Goal: Task Accomplishment & Management: Complete application form

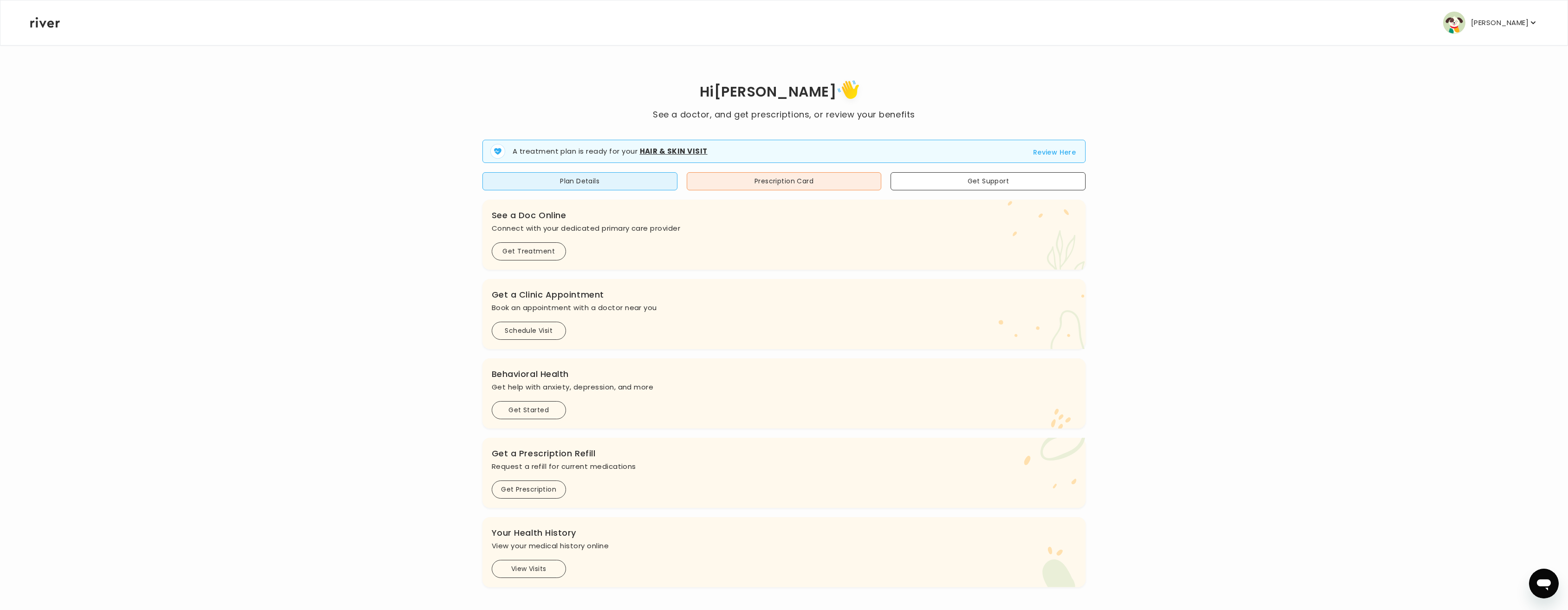
click at [1055, 152] on button "Review Here" at bounding box center [1055, 152] width 43 height 11
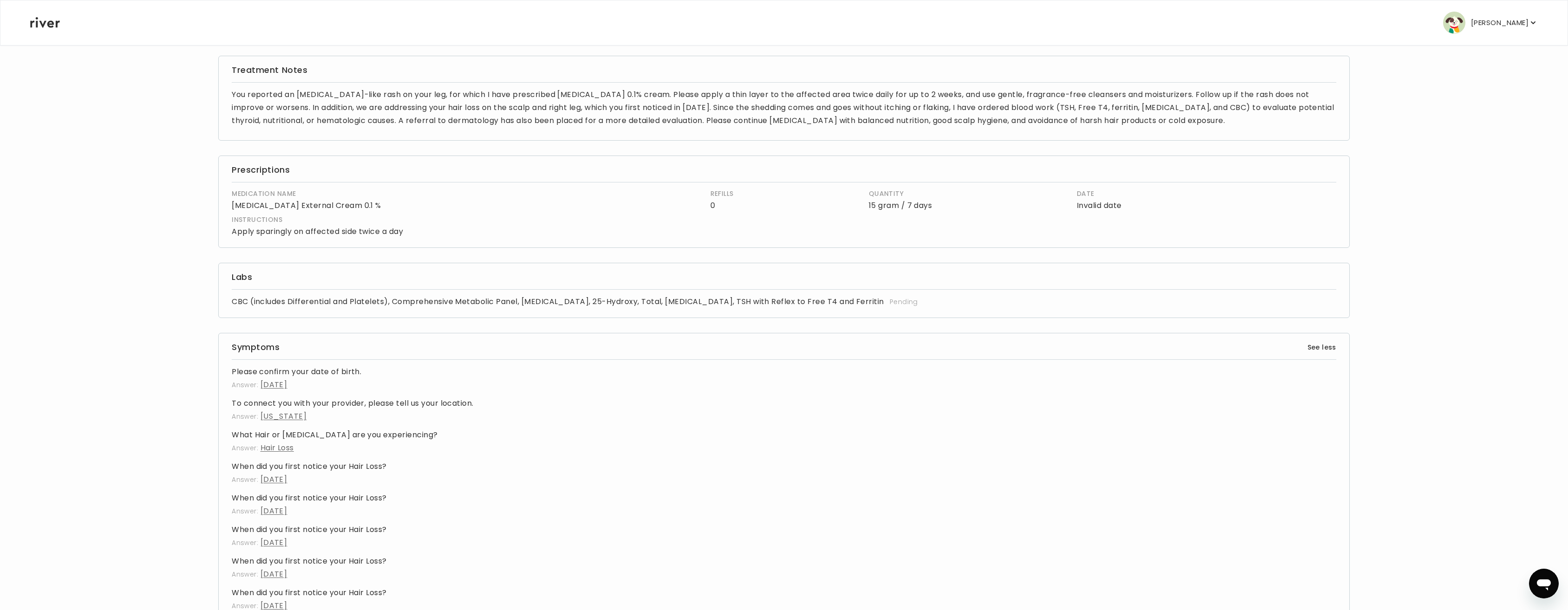
scroll to position [93, 0]
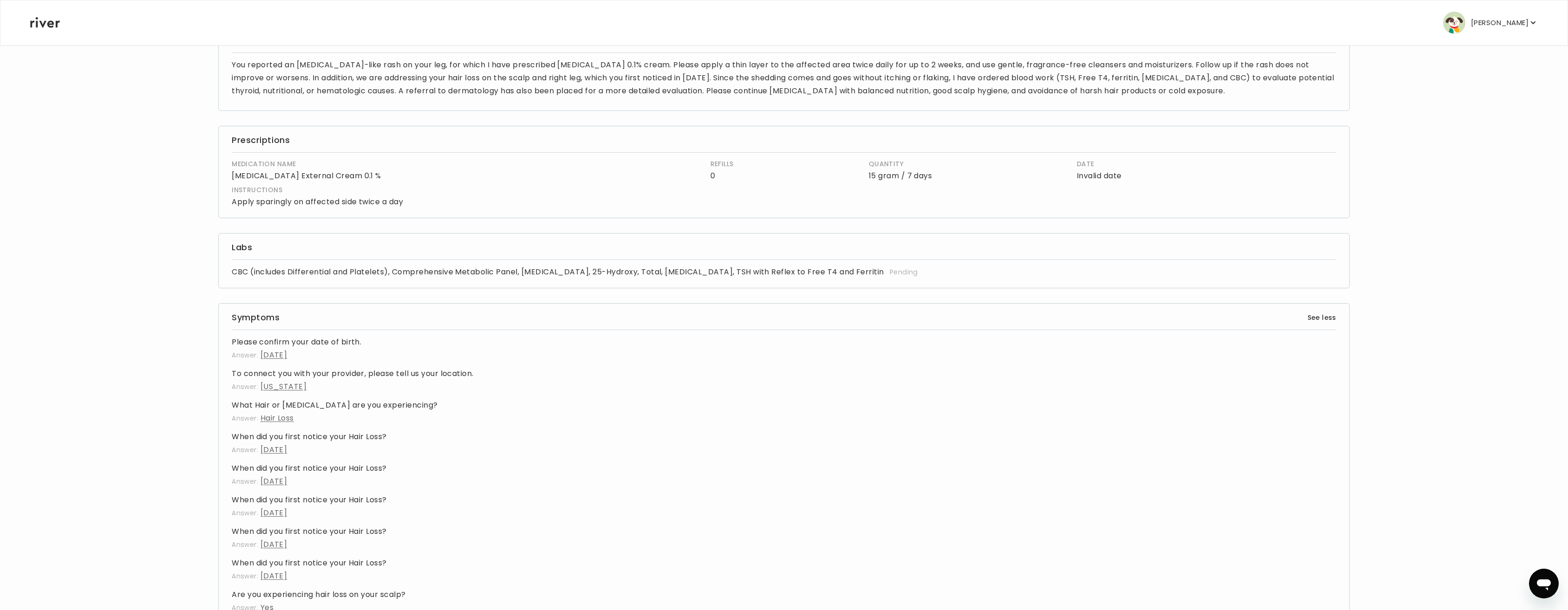
click at [1094, 178] on p "Invalid date" at bounding box center [1151, 175] width 149 height 13
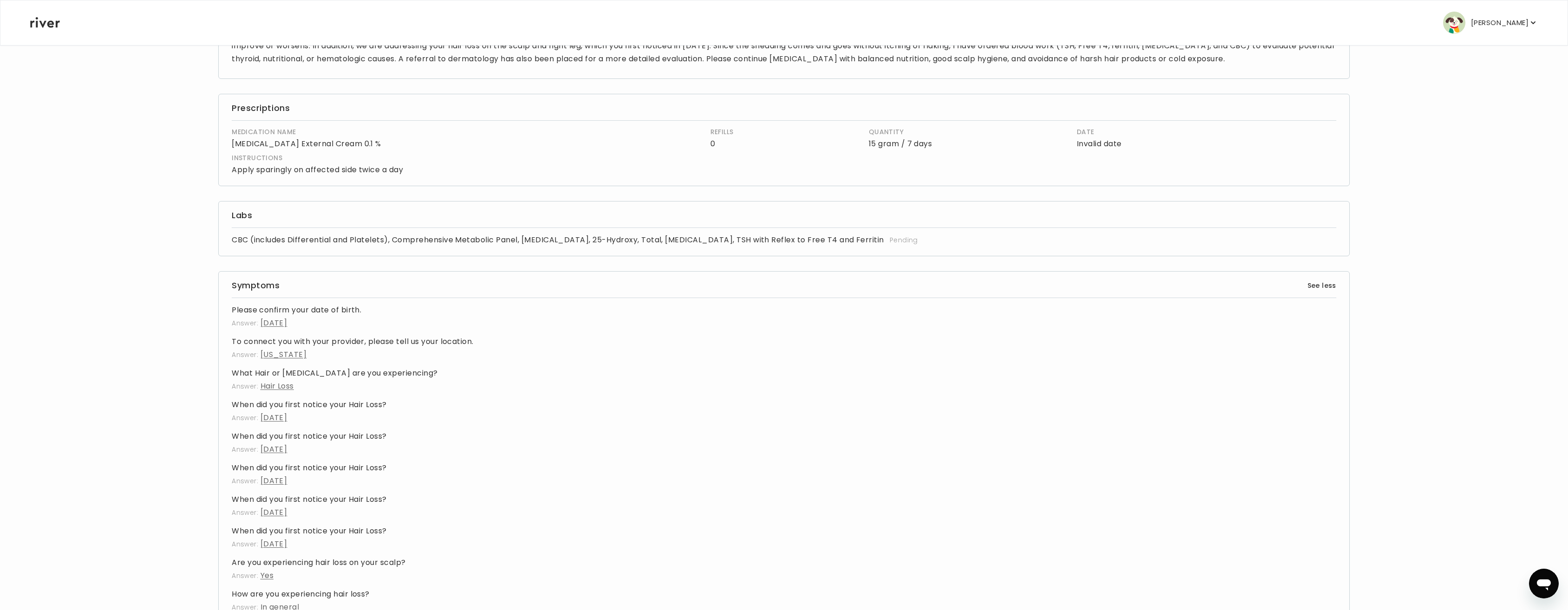
scroll to position [0, 0]
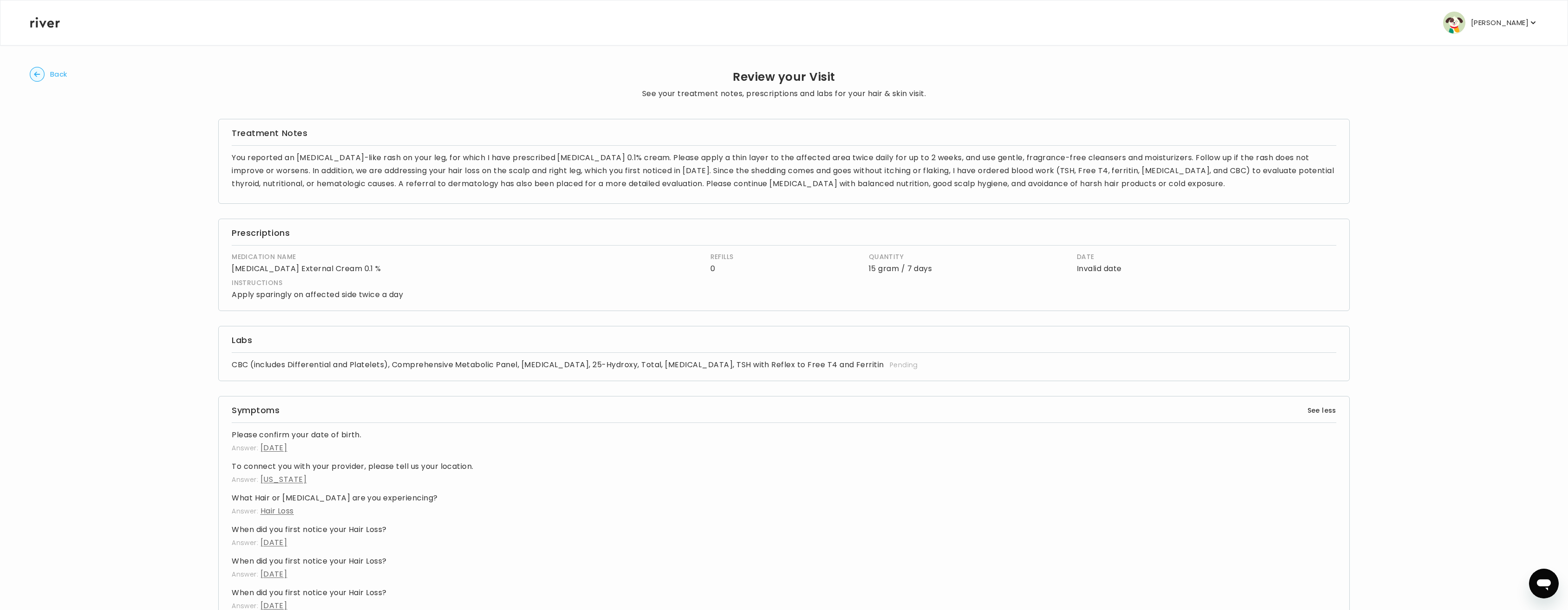
click at [1040, 273] on p "15 gram / 7 days" at bounding box center [968, 268] width 199 height 13
click at [53, 75] on span "Back" at bounding box center [59, 74] width 17 height 13
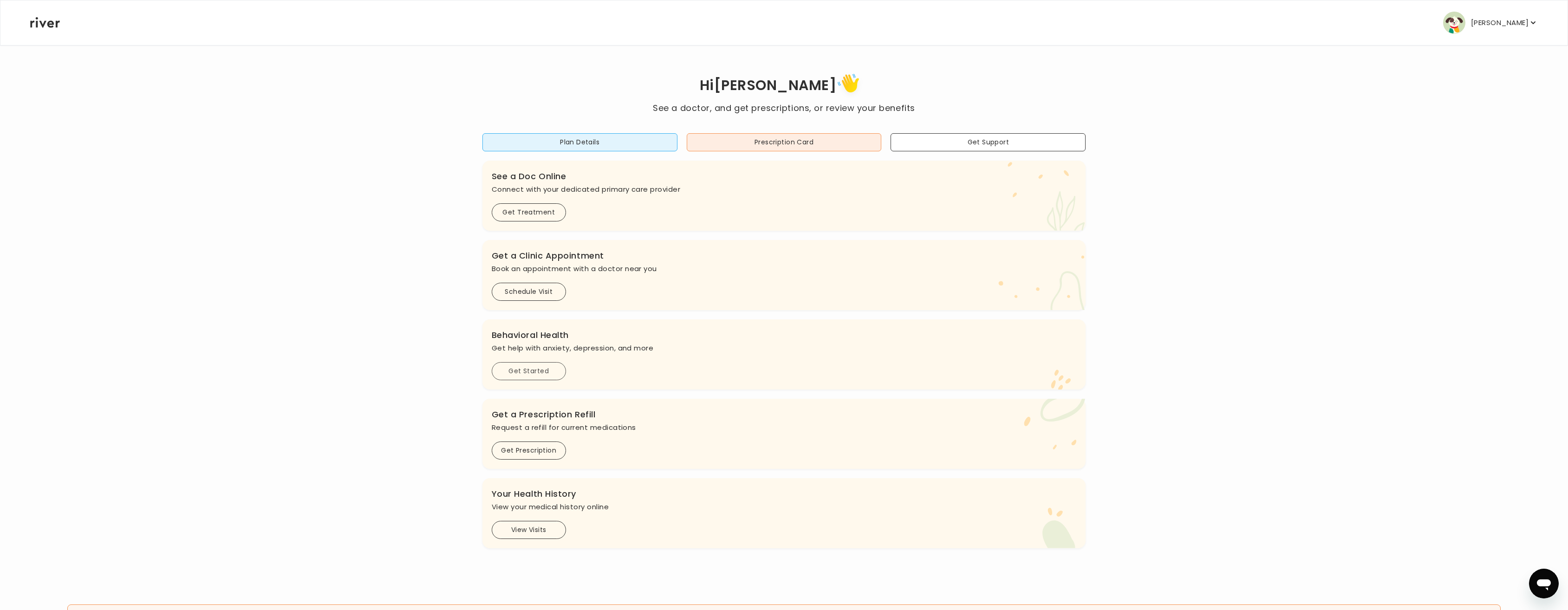
click at [523, 369] on button "Get Started" at bounding box center [529, 371] width 75 height 18
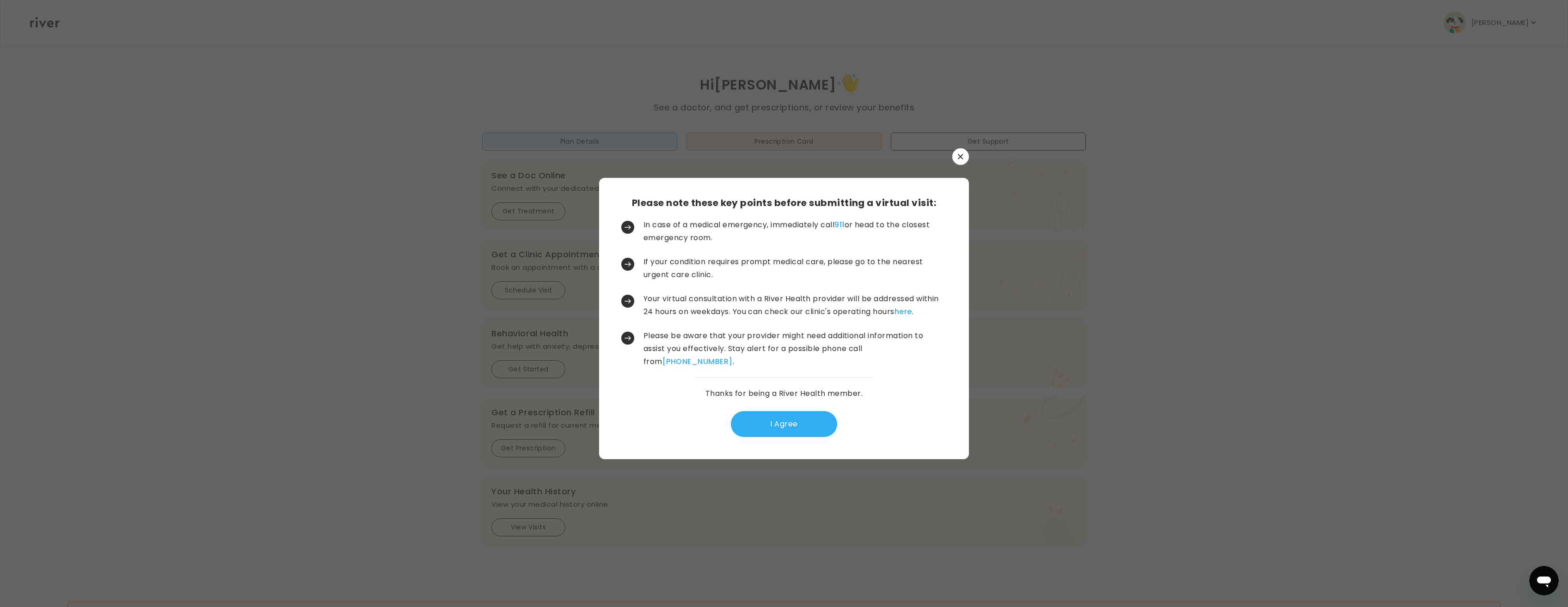
click at [779, 426] on button "I Agree" at bounding box center [784, 424] width 107 height 26
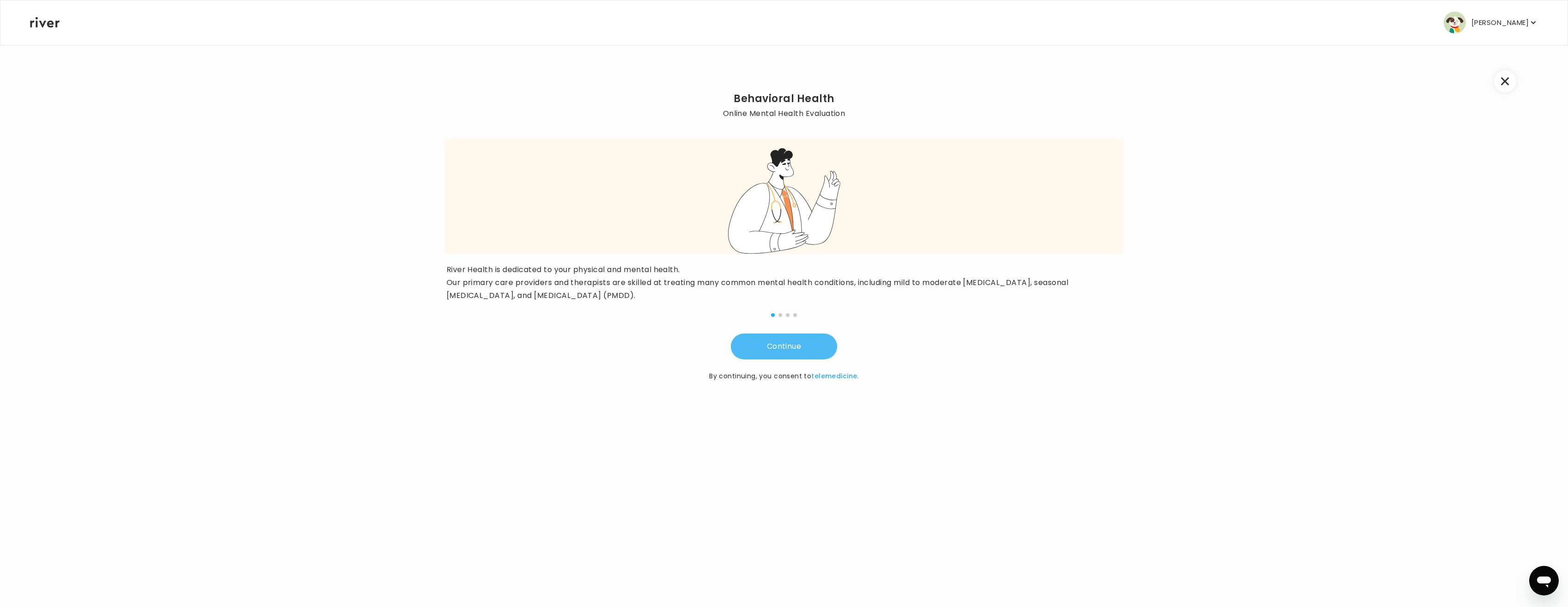
click at [789, 345] on button "Continue" at bounding box center [784, 346] width 107 height 26
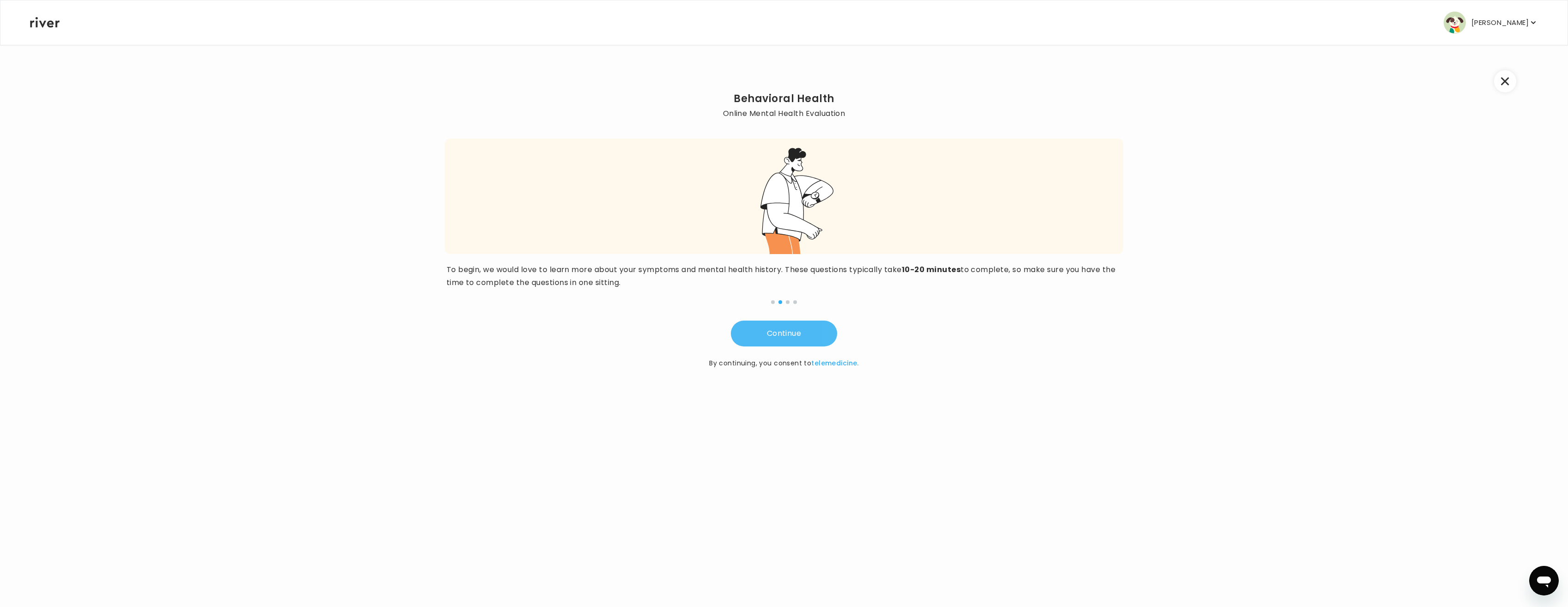
click at [797, 335] on button "Continue" at bounding box center [784, 333] width 107 height 26
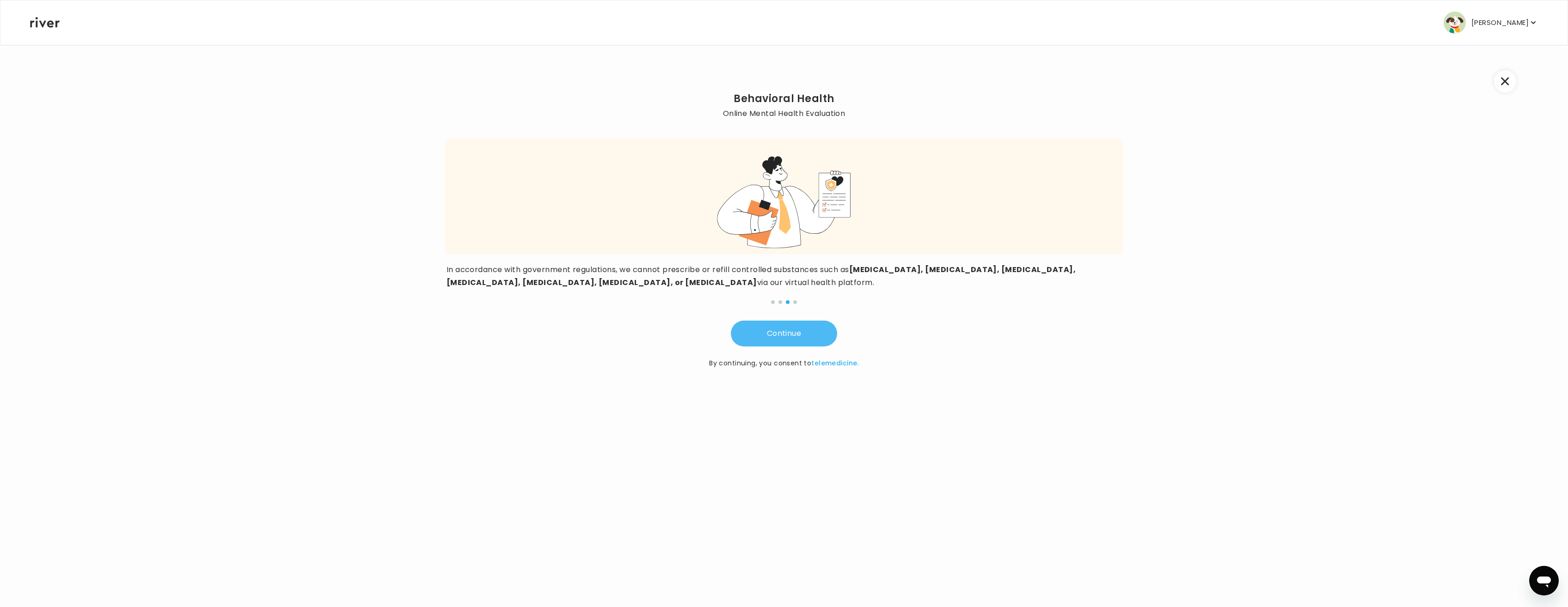
click at [797, 331] on button "Continue" at bounding box center [784, 333] width 107 height 26
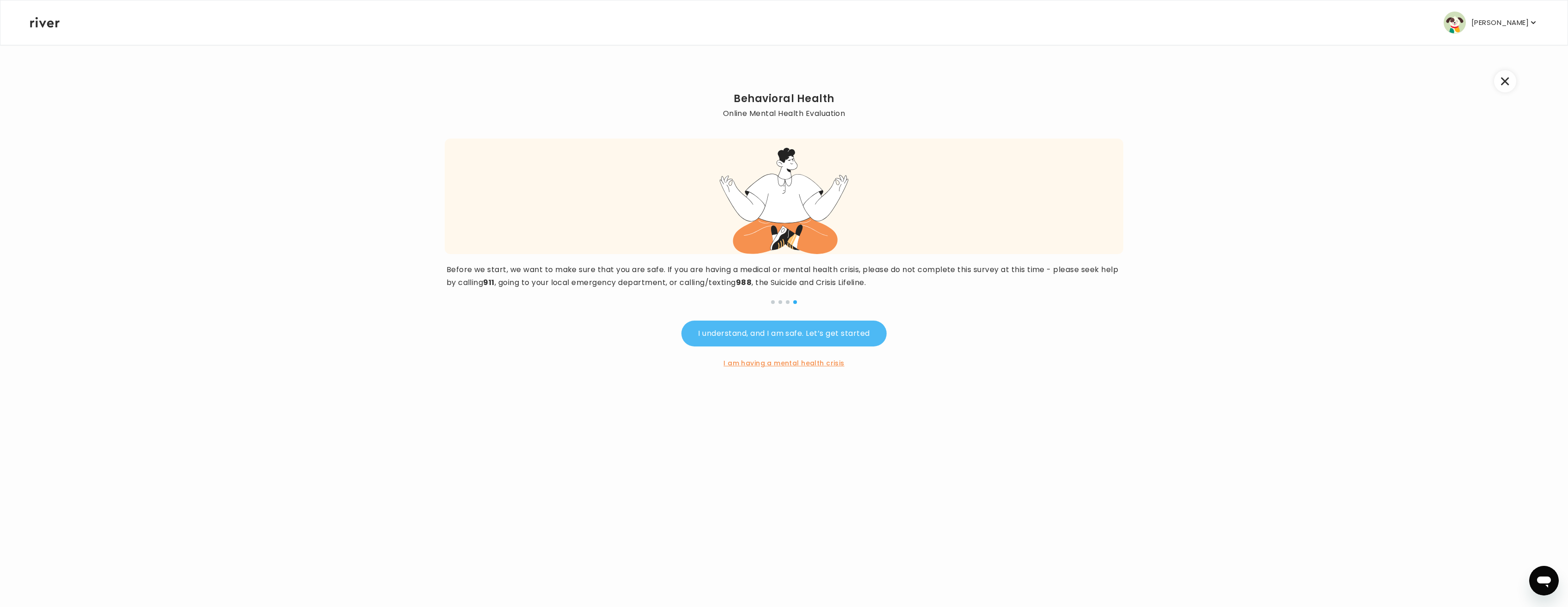
click at [811, 338] on button "I understand, and I am safe. Let’s get started" at bounding box center [783, 333] width 205 height 26
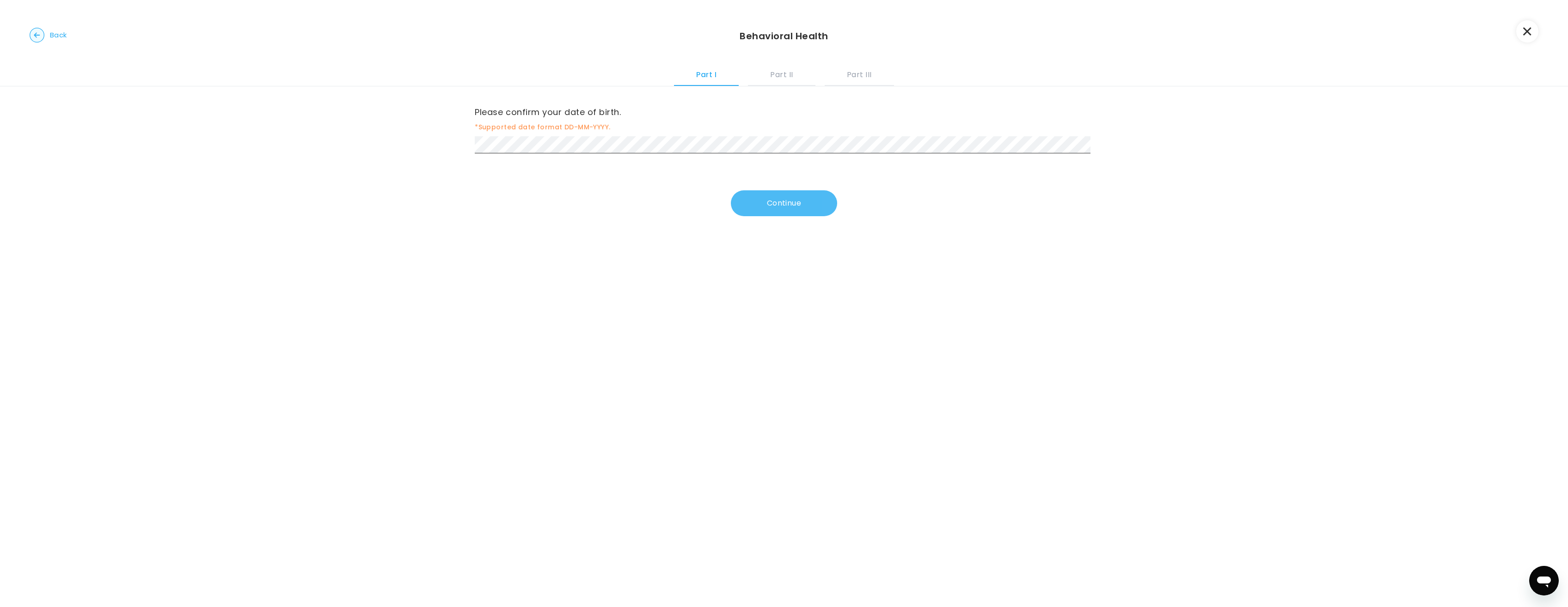
click at [776, 197] on button "Continue" at bounding box center [784, 203] width 107 height 26
click at [774, 204] on button "Continue" at bounding box center [784, 205] width 107 height 26
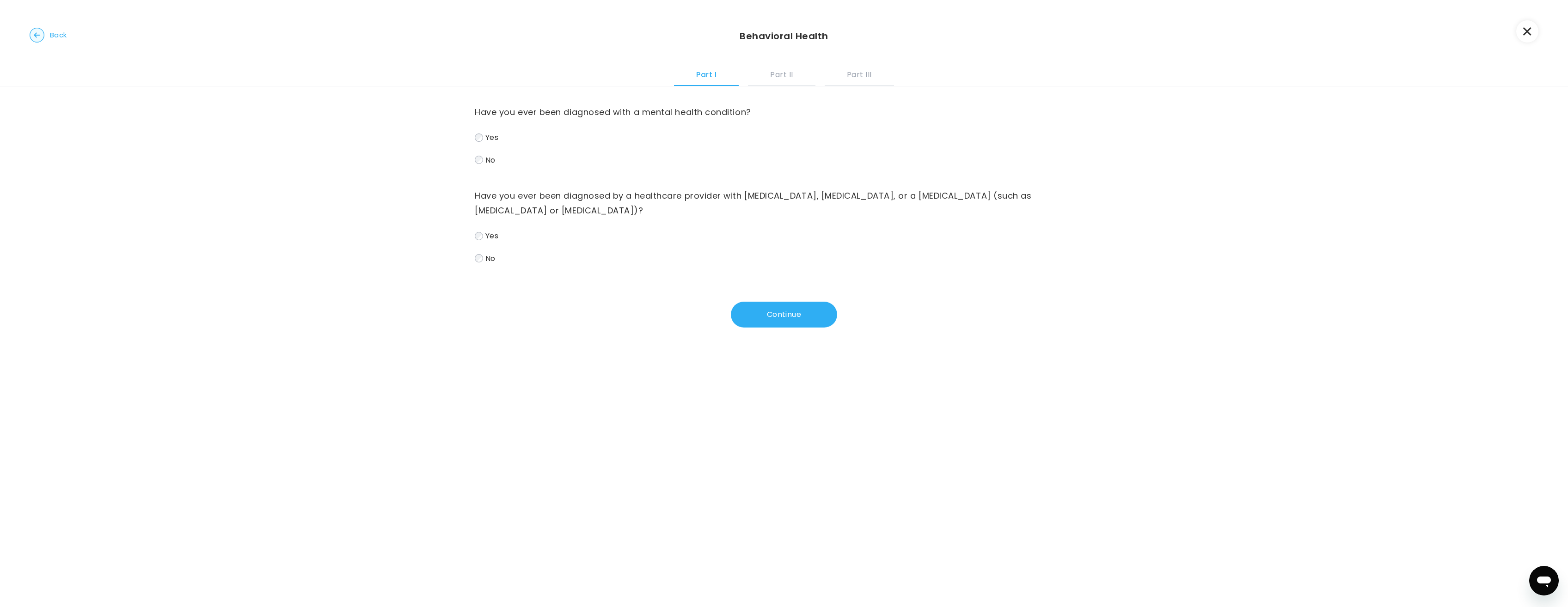
click at [481, 264] on label "No" at bounding box center [784, 258] width 618 height 13
click at [793, 315] on button "Continue" at bounding box center [784, 314] width 107 height 26
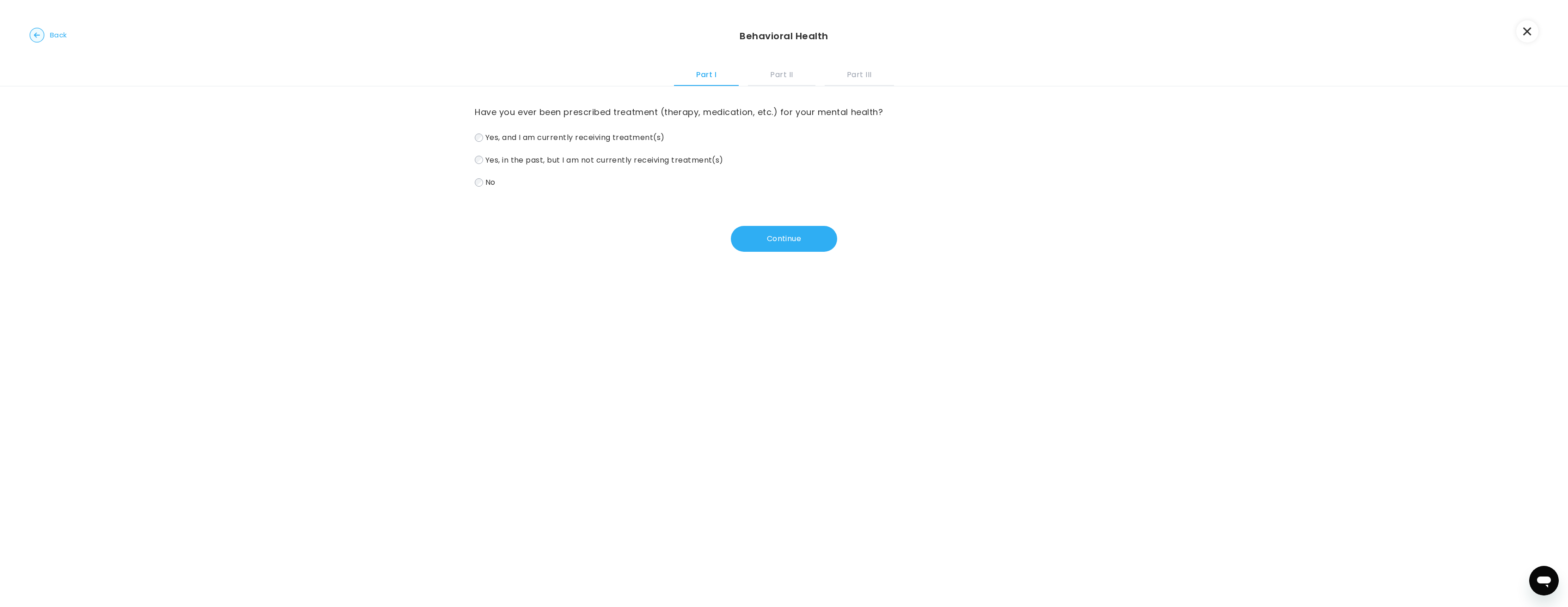
click at [475, 186] on label "No" at bounding box center [784, 182] width 618 height 13
click at [774, 243] on button "Continue" at bounding box center [784, 238] width 107 height 26
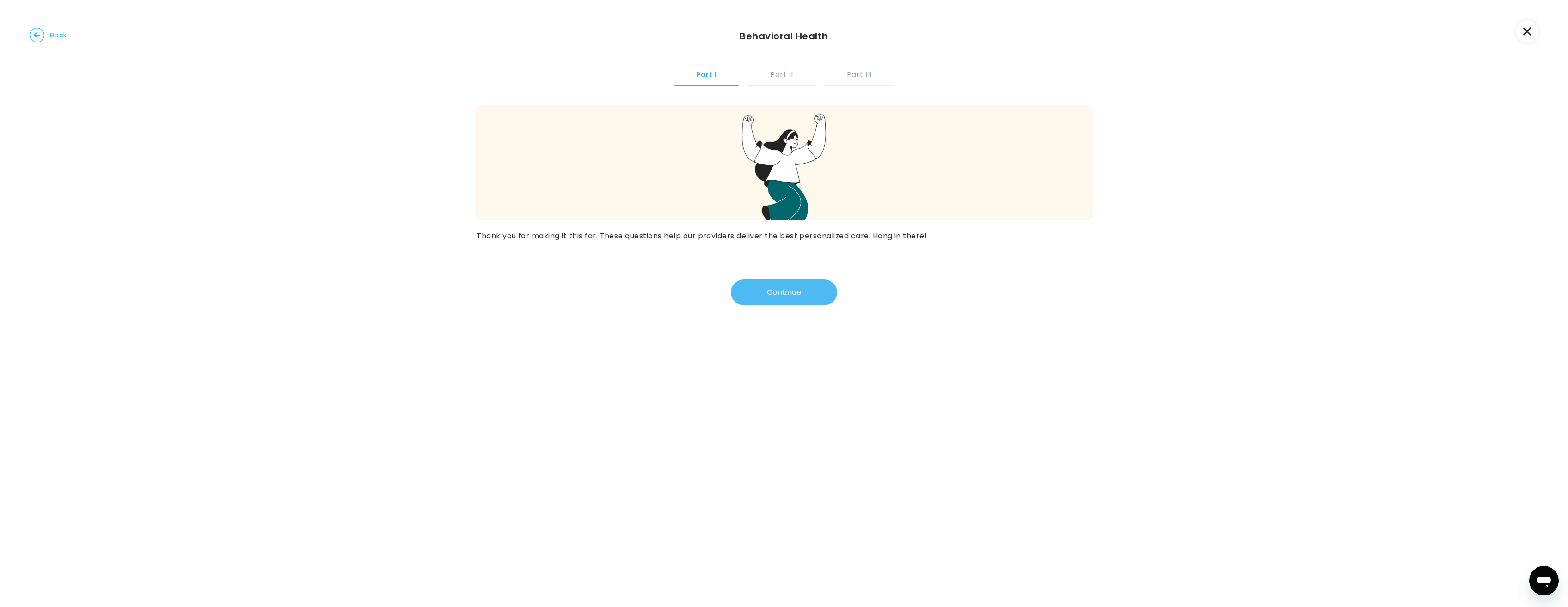
click at [784, 286] on button "Continue" at bounding box center [784, 292] width 107 height 26
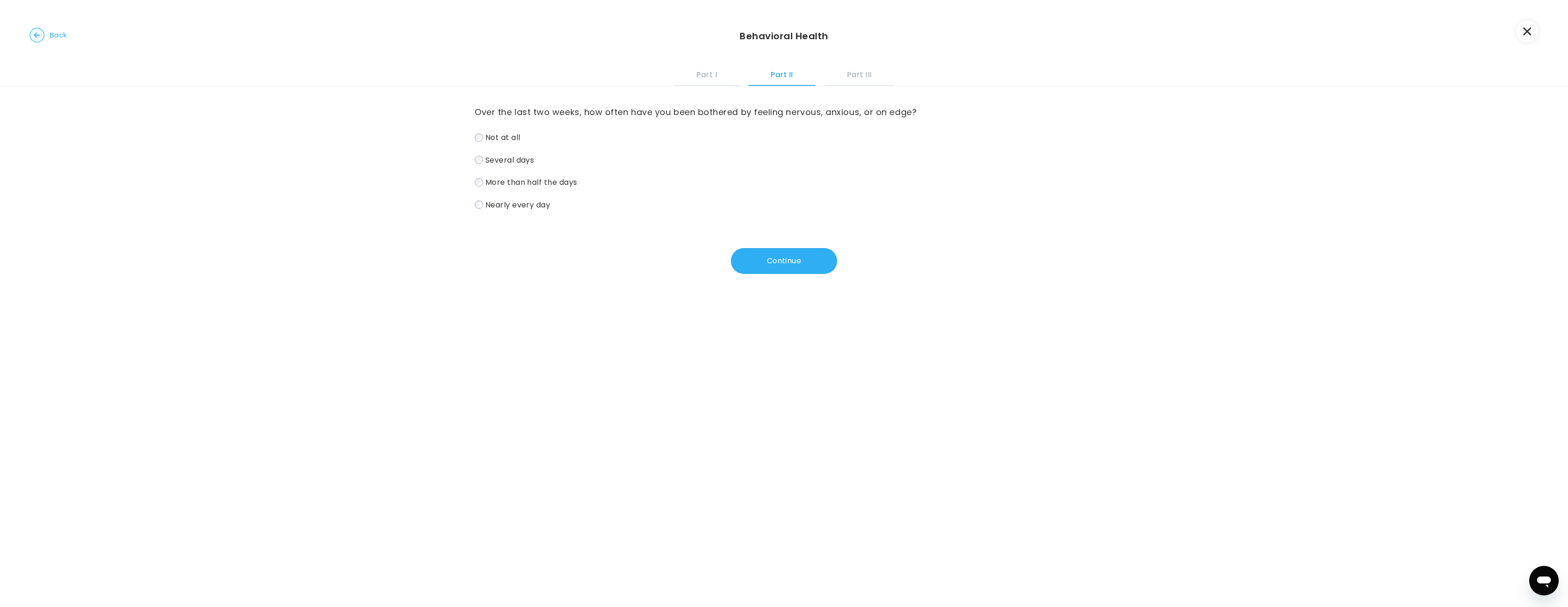
click at [1527, 28] on icon "button" at bounding box center [1527, 32] width 9 height 9
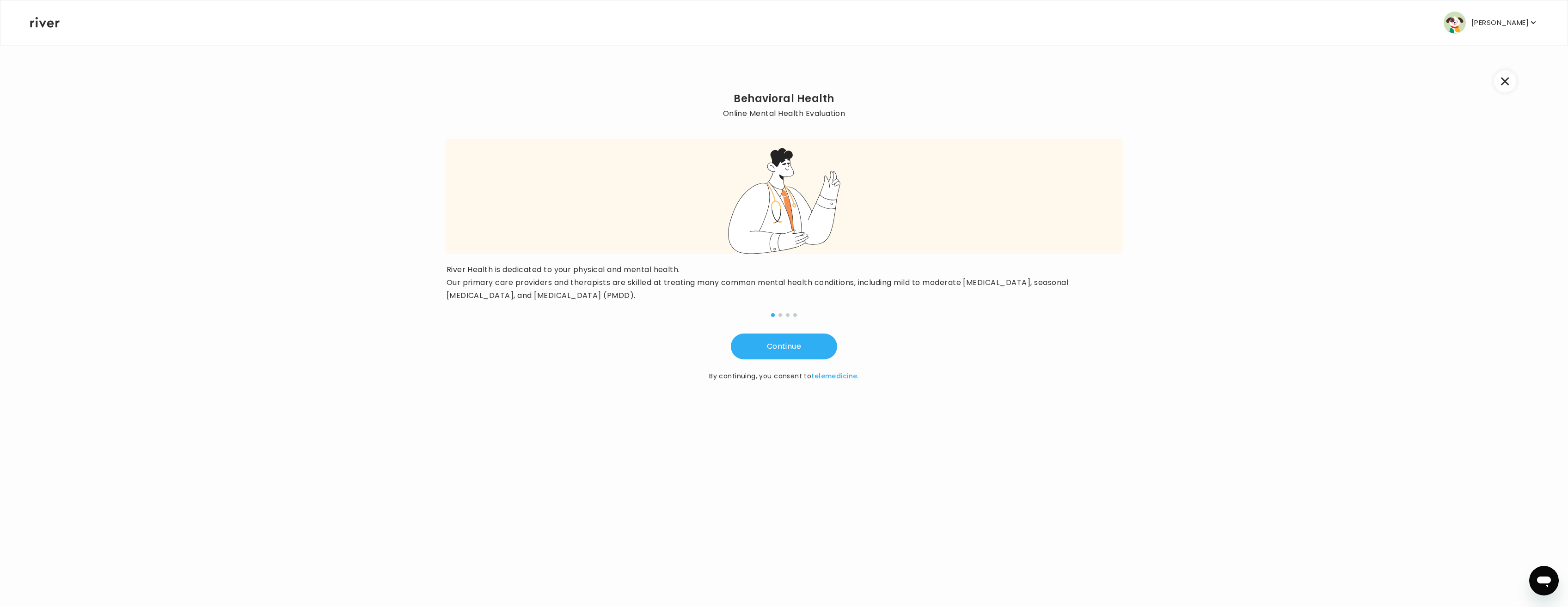
click at [1526, 28] on p "[PERSON_NAME]" at bounding box center [1500, 23] width 57 height 13
click at [47, 26] on icon at bounding box center [44, 22] width 30 height 10
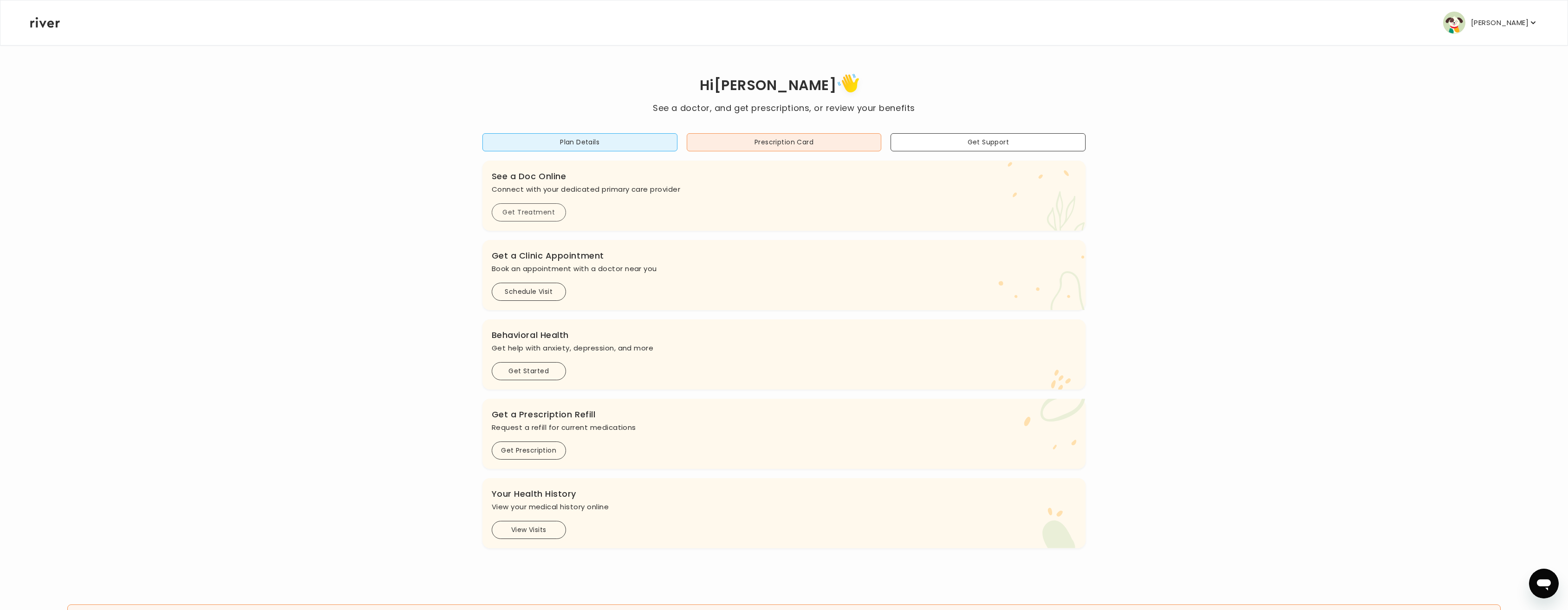
click at [537, 211] on button "Get Treatment" at bounding box center [529, 213] width 75 height 18
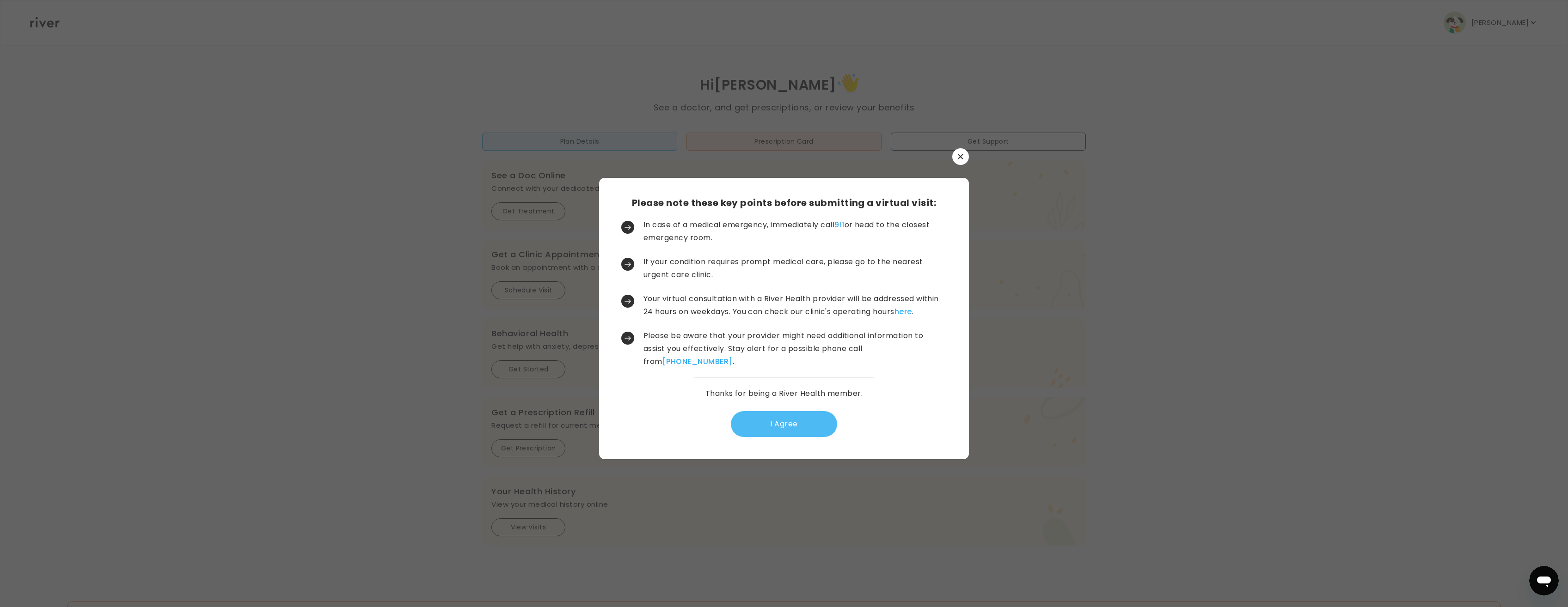
click at [786, 423] on button "I Agree" at bounding box center [784, 424] width 107 height 26
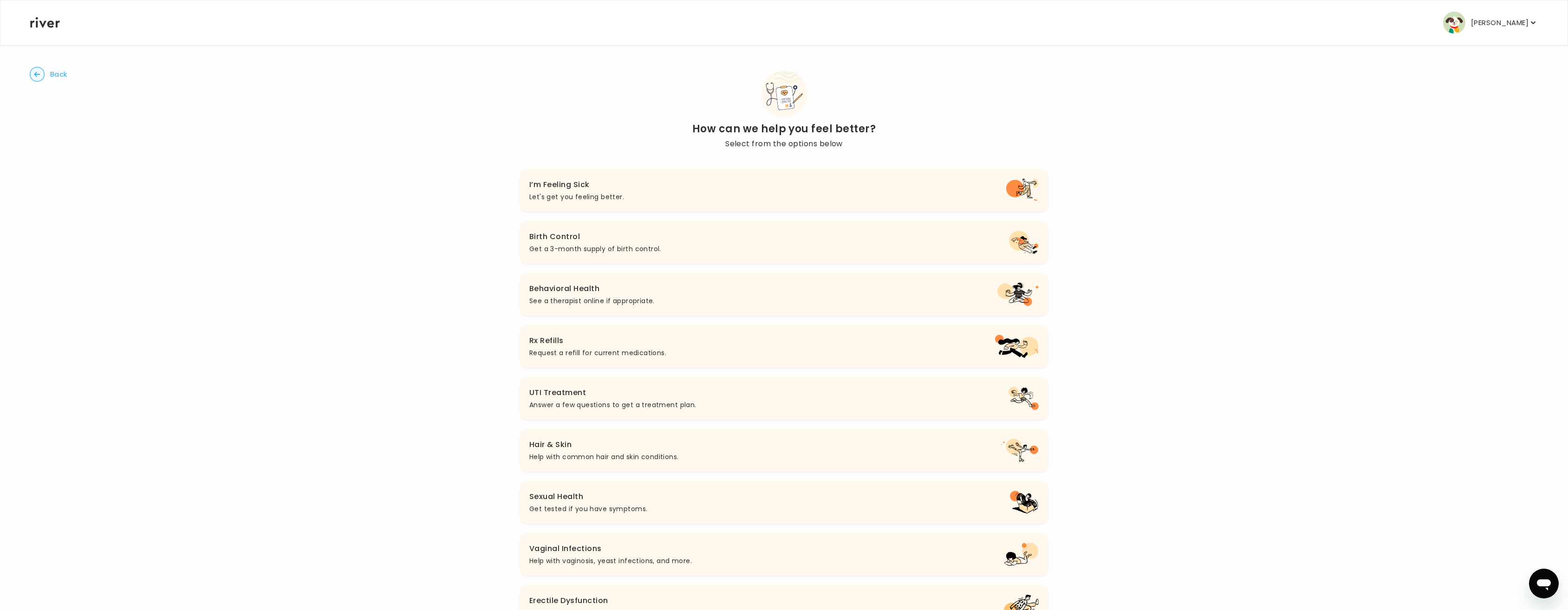
click at [585, 184] on h3 "I’m Feeling Sick" at bounding box center [576, 185] width 95 height 13
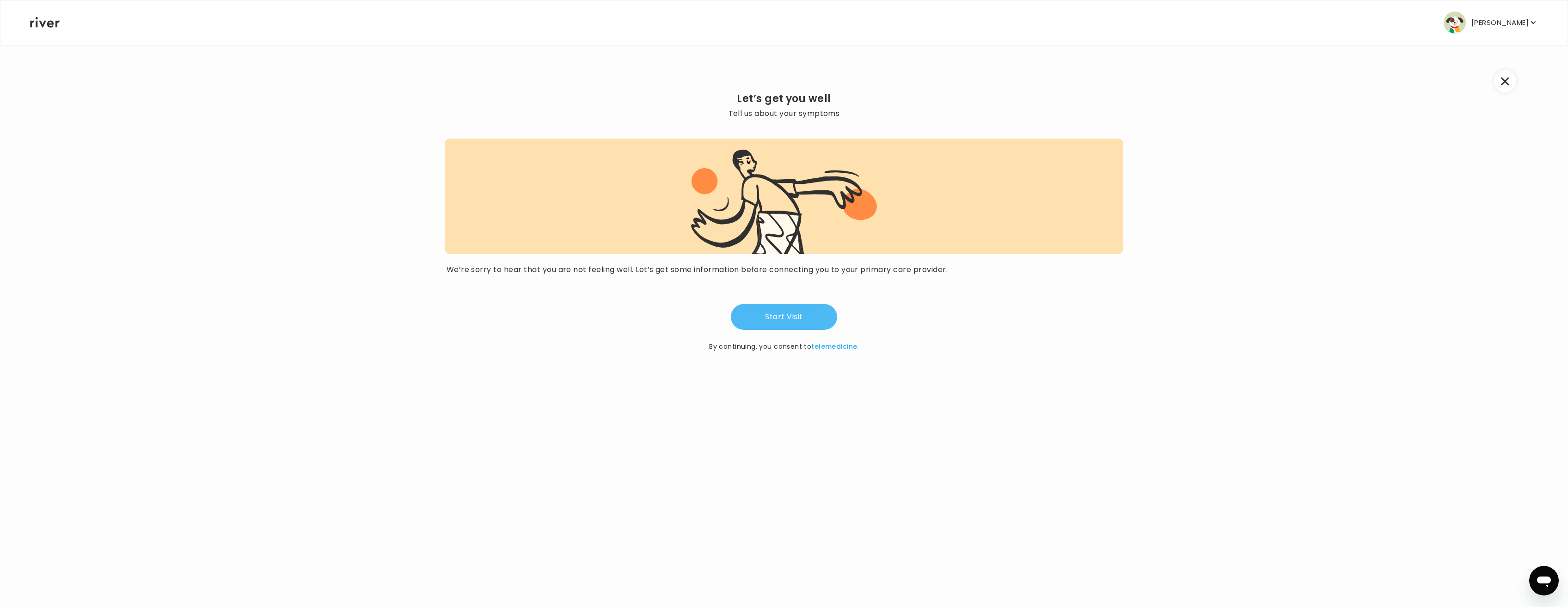
click at [788, 317] on button "Start Visit" at bounding box center [784, 317] width 107 height 26
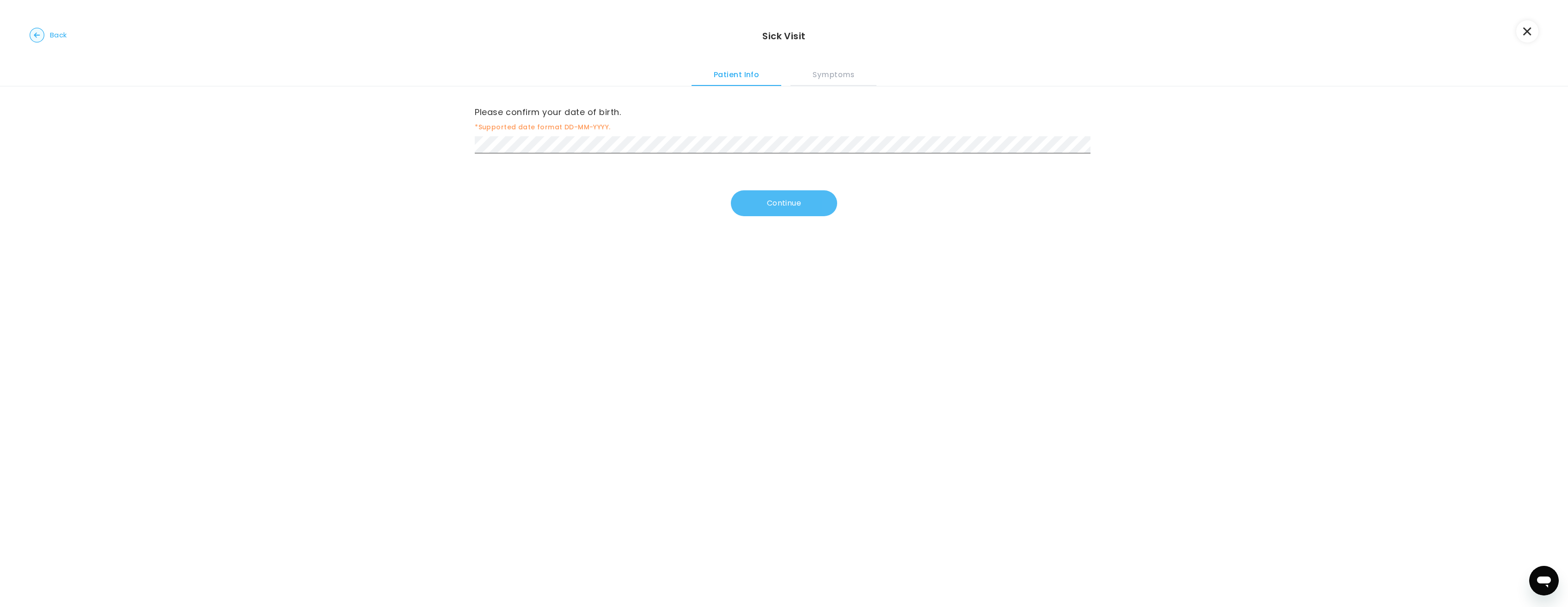
click at [766, 201] on button "Continue" at bounding box center [784, 203] width 107 height 26
click at [740, 207] on button "Continue" at bounding box center [784, 205] width 107 height 26
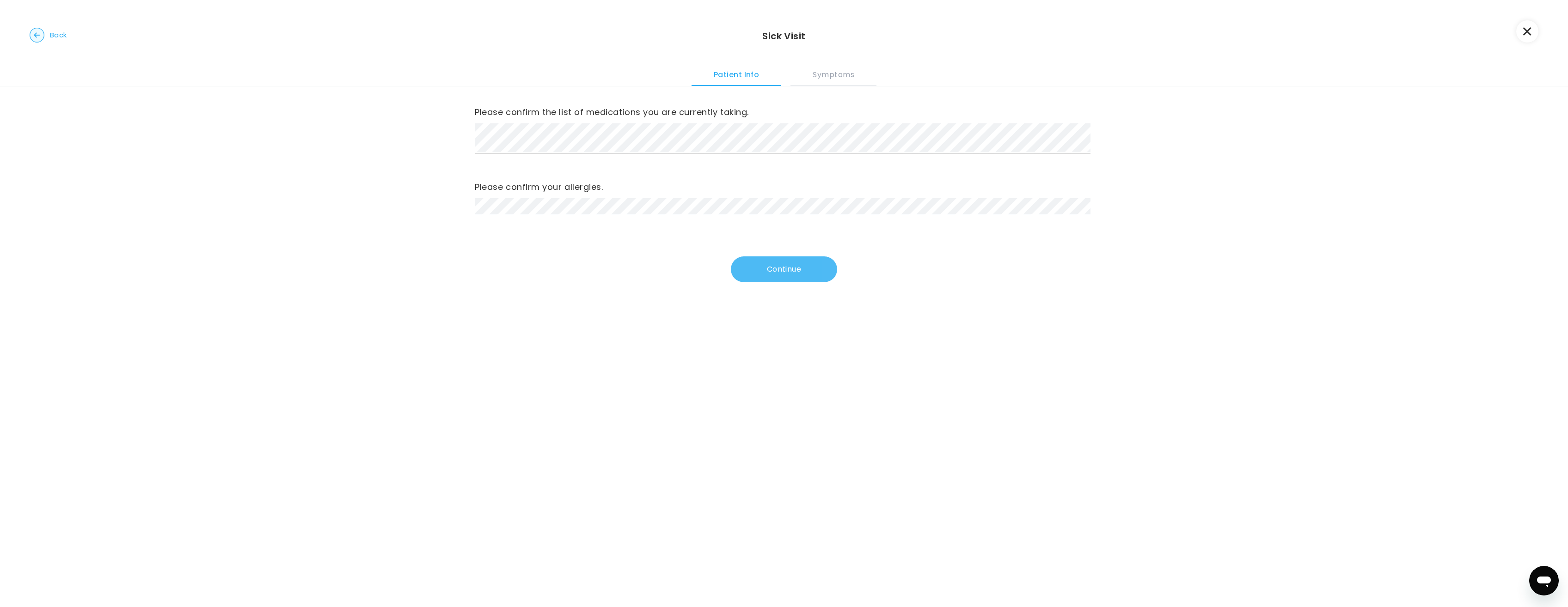
click at [786, 268] on button "Continue" at bounding box center [784, 269] width 107 height 26
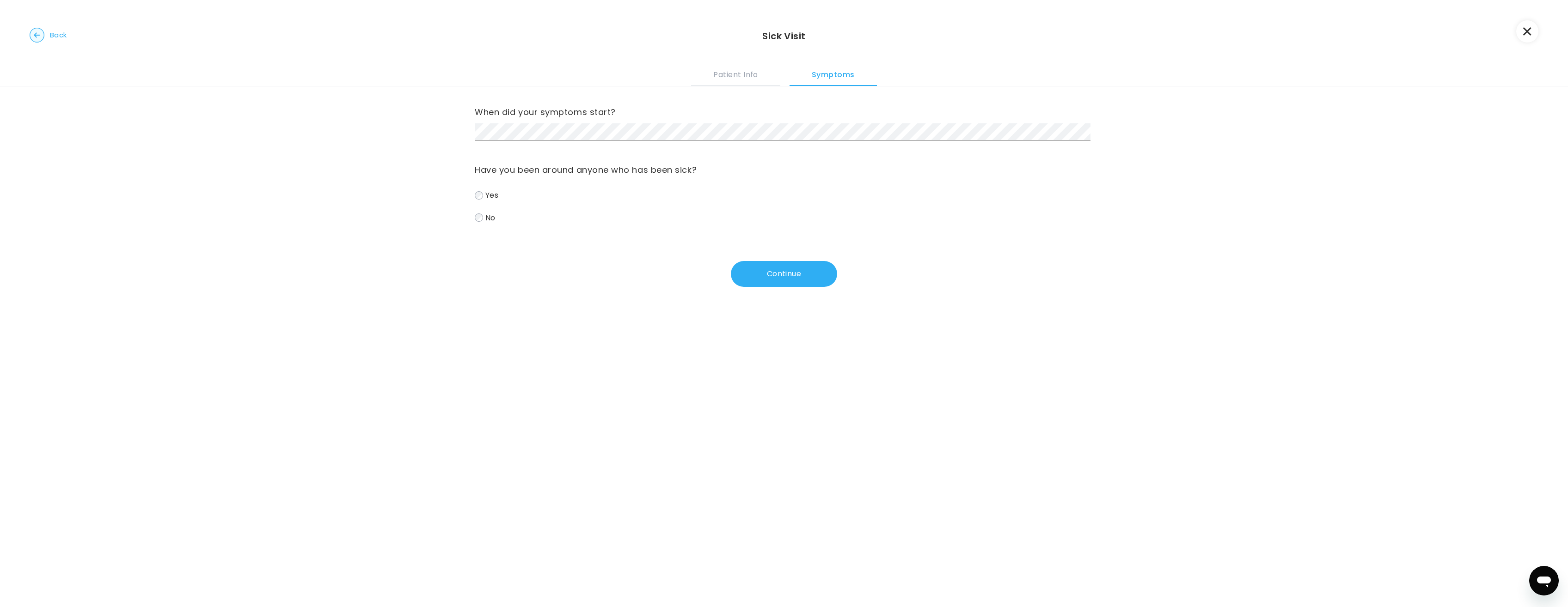
click at [481, 217] on label "No" at bounding box center [784, 218] width 618 height 13
click at [793, 274] on button "Continue" at bounding box center [784, 274] width 107 height 26
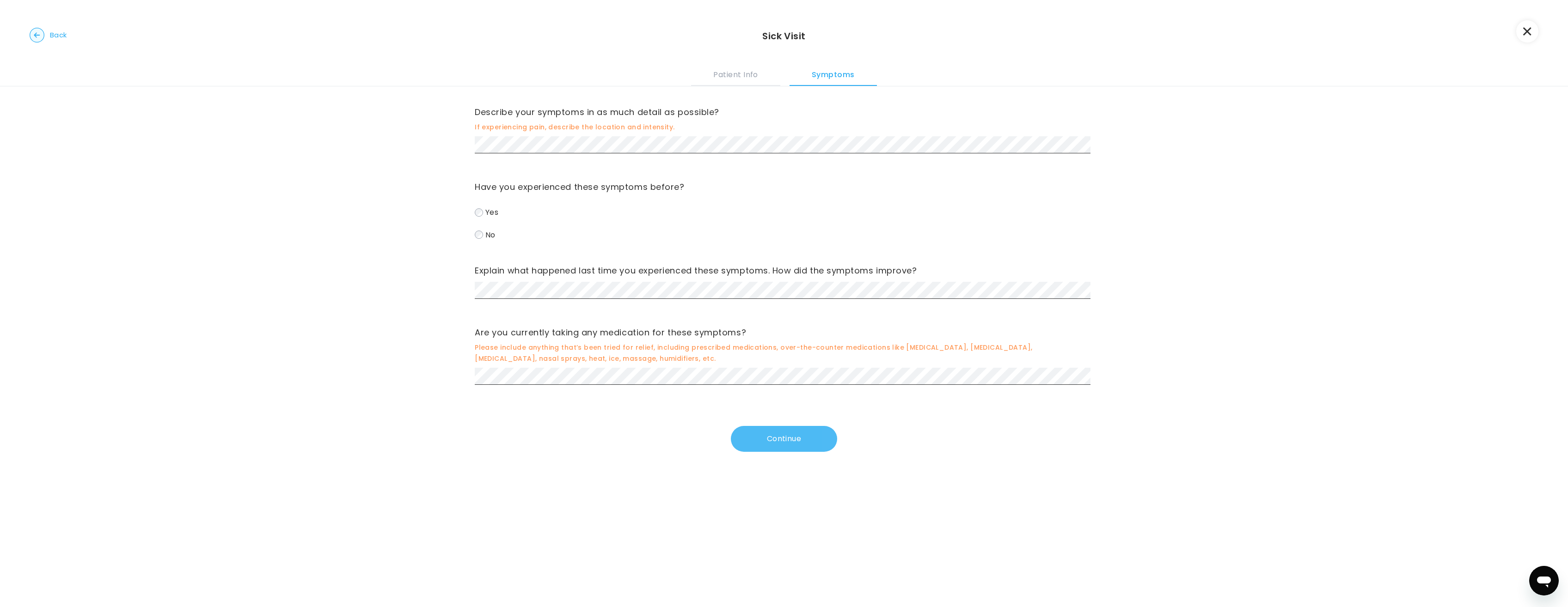
click at [779, 439] on button "Continue" at bounding box center [784, 439] width 107 height 26
click at [789, 433] on button "Continue" at bounding box center [784, 439] width 107 height 26
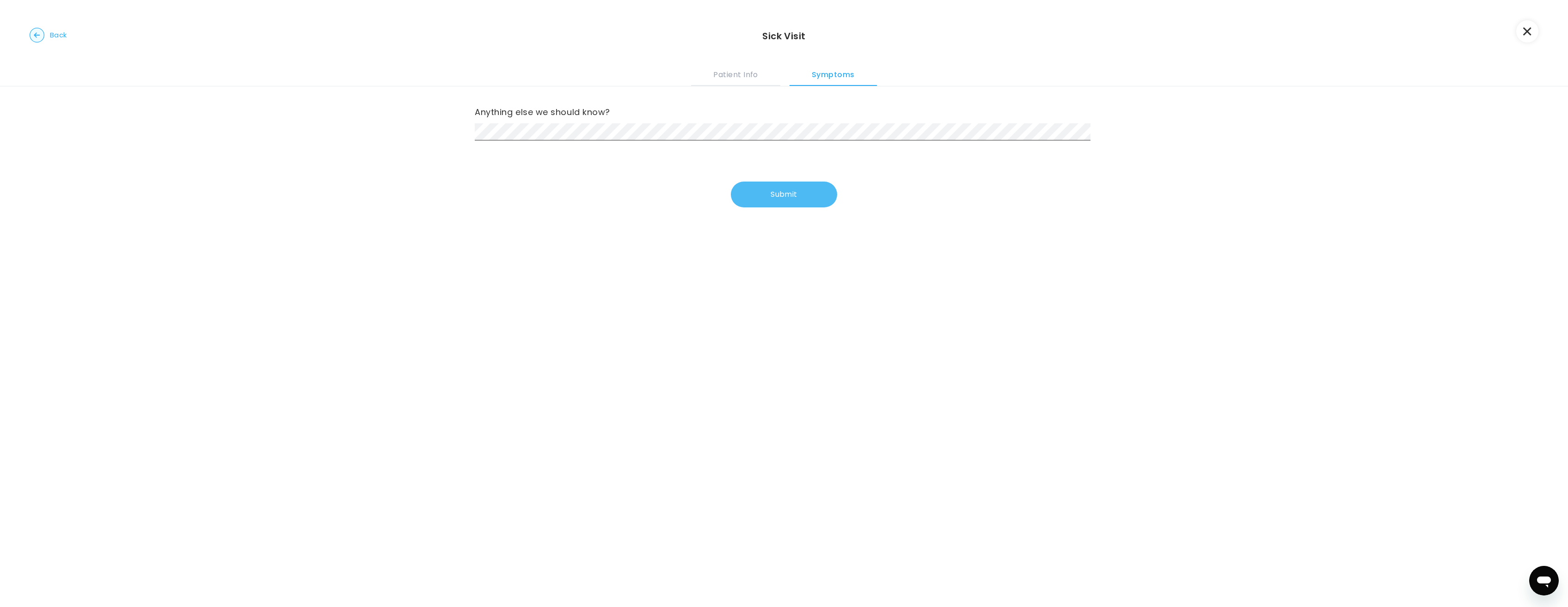
click at [774, 193] on button "Submit" at bounding box center [784, 194] width 107 height 26
click at [779, 194] on button "Submit" at bounding box center [784, 194] width 107 height 26
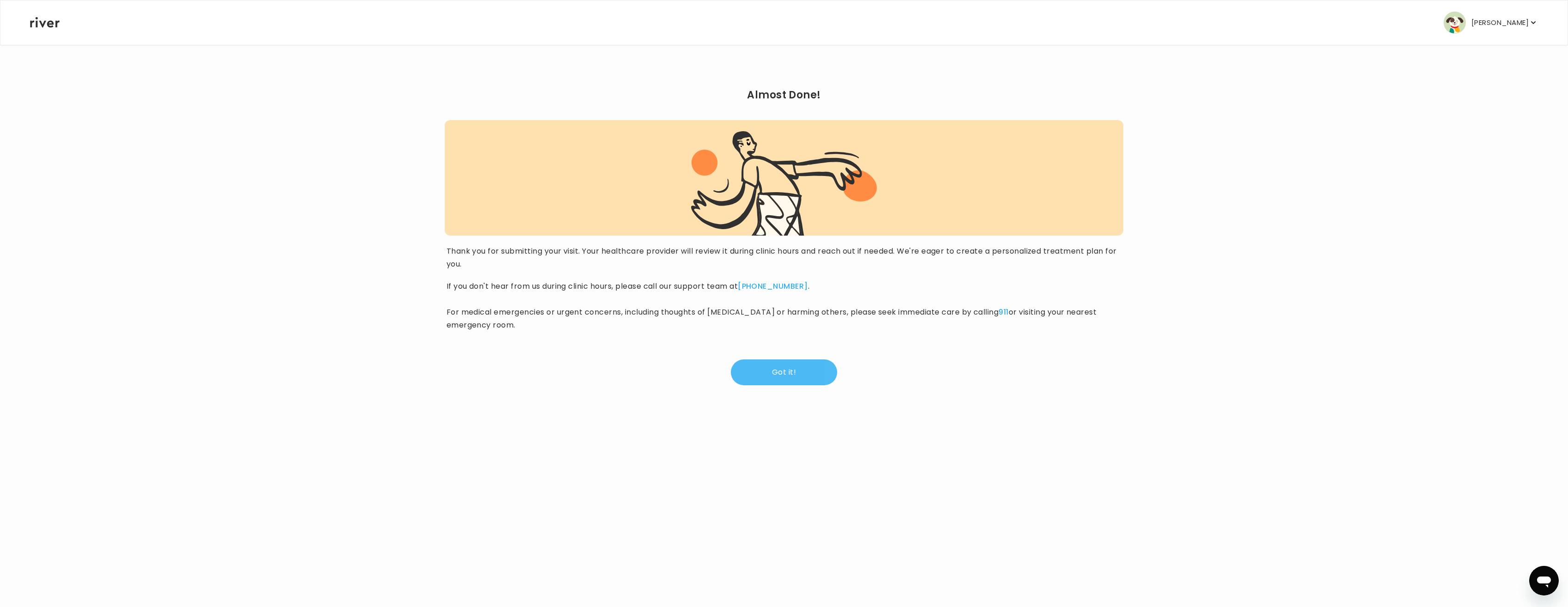
click at [785, 375] on button "Got it!" at bounding box center [784, 372] width 107 height 26
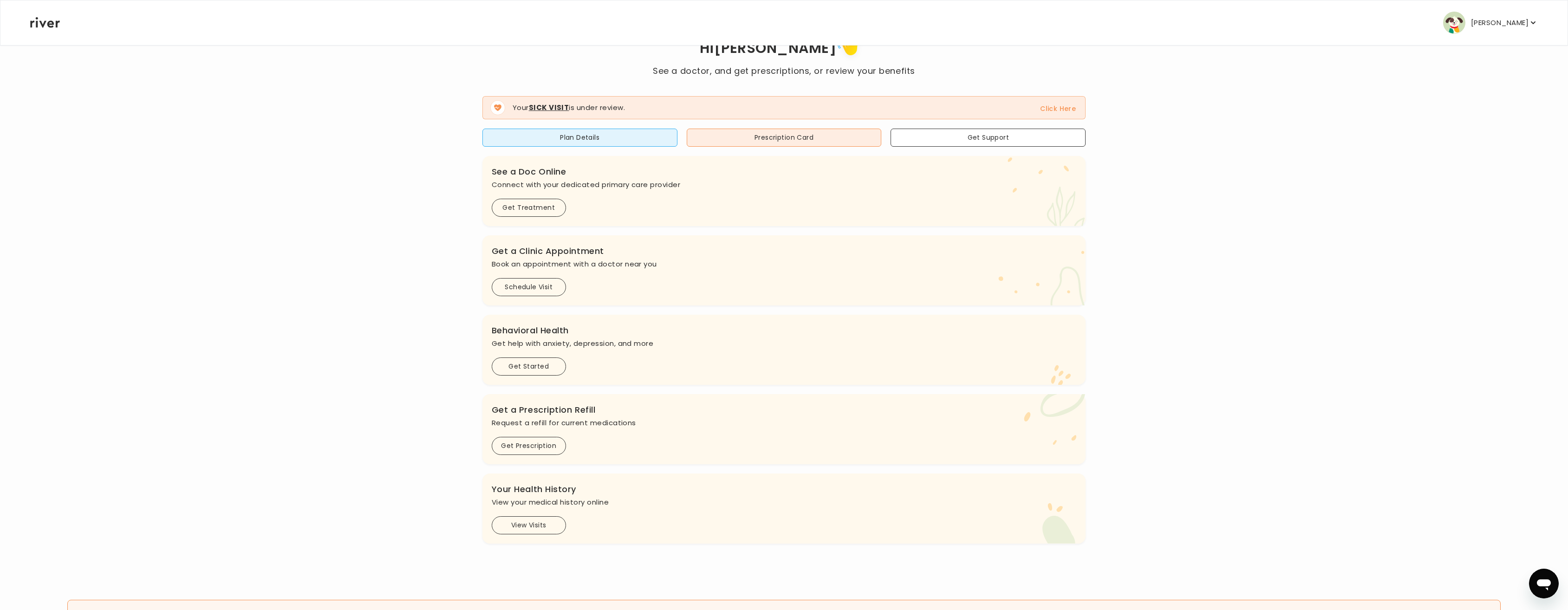
scroll to position [102, 0]
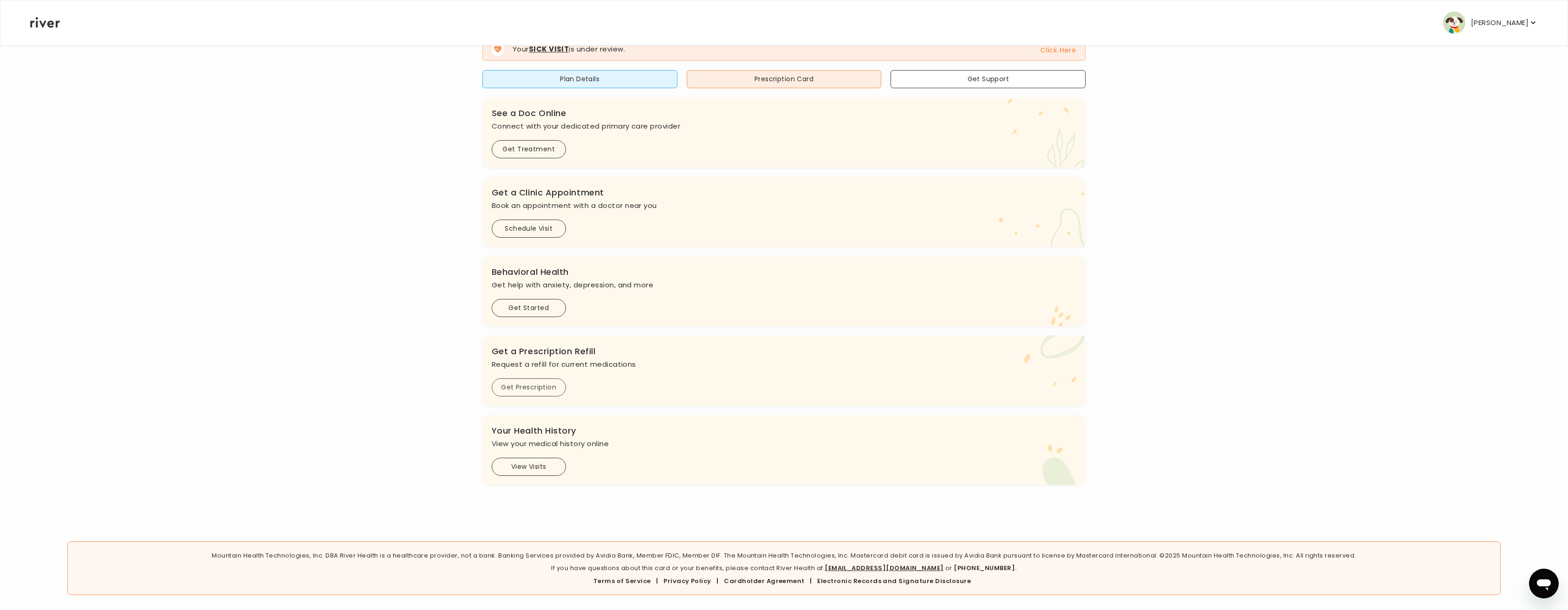
click at [539, 385] on button "Get Prescription" at bounding box center [529, 388] width 75 height 18
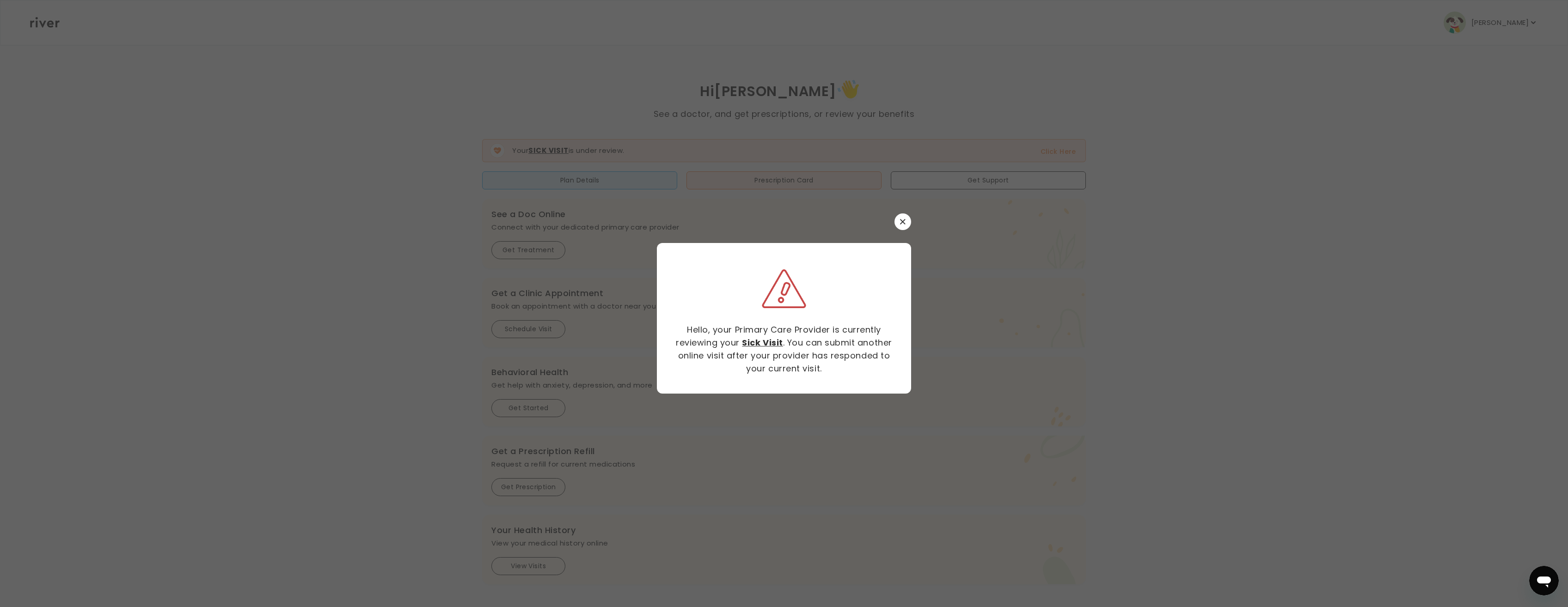
click at [902, 220] on icon "button" at bounding box center [903, 221] width 5 height 5
